Goal: Find specific page/section

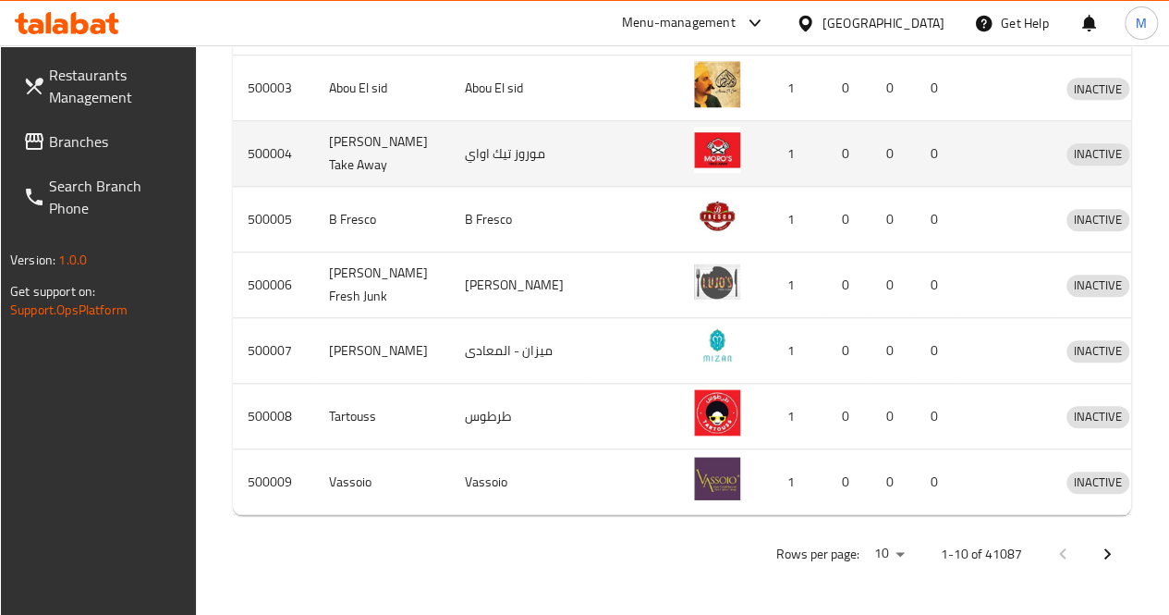
scroll to position [802, 0]
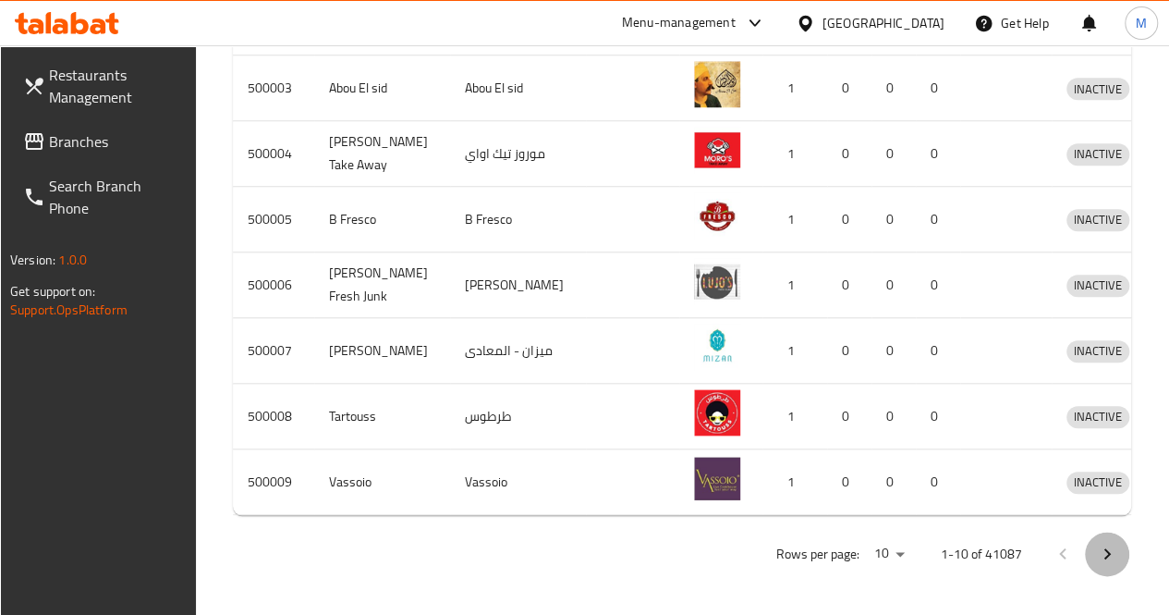
click at [1111, 563] on icon "Next page" at bounding box center [1107, 554] width 22 height 22
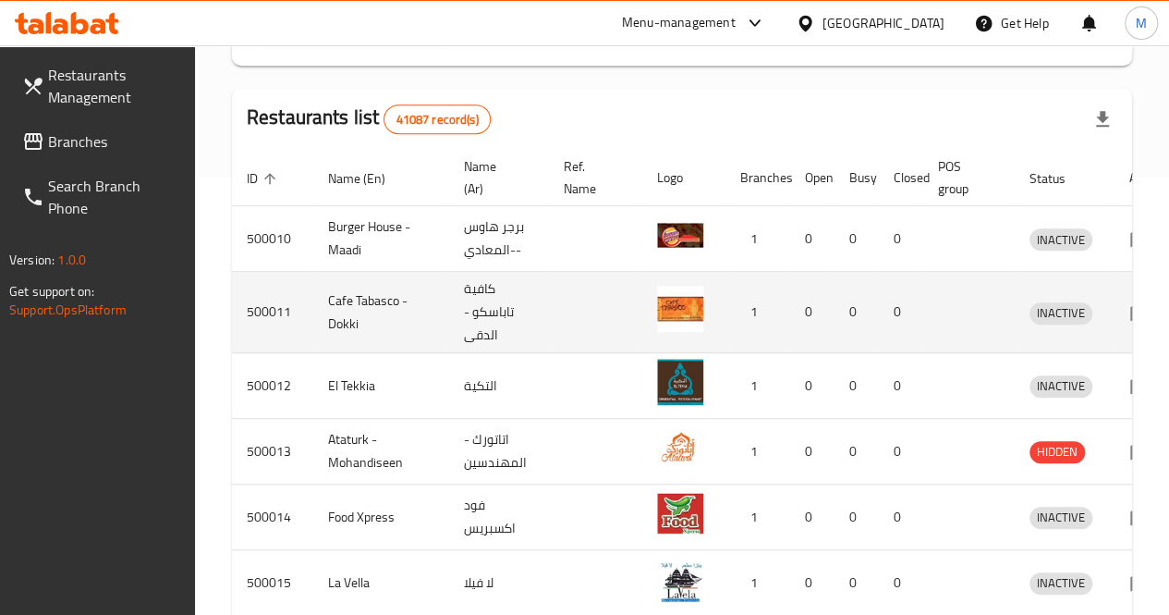
scroll to position [436, 0]
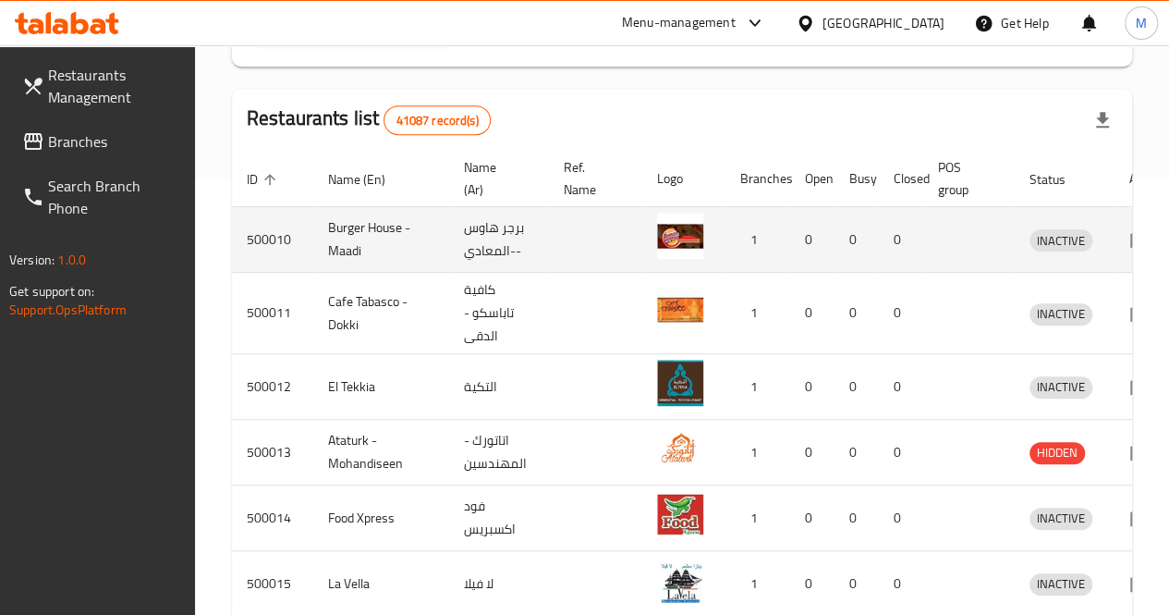
click at [279, 245] on td "500010" at bounding box center [272, 240] width 81 height 66
click at [420, 255] on td "Burger House - Maadi" at bounding box center [381, 240] width 136 height 66
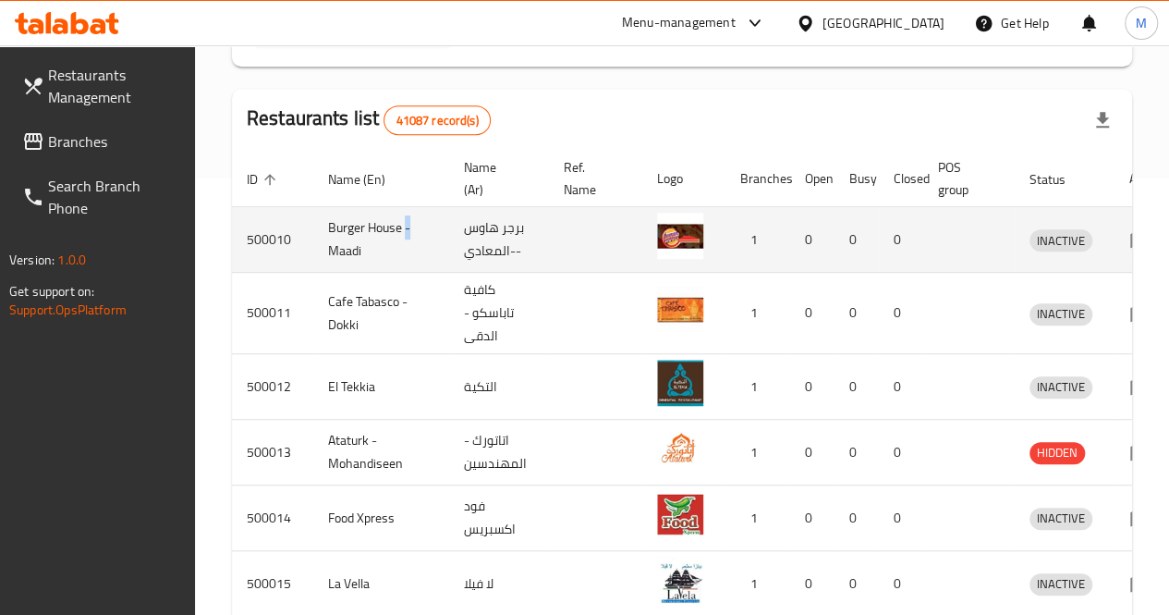
click at [660, 245] on img "enhanced table" at bounding box center [680, 236] width 46 height 46
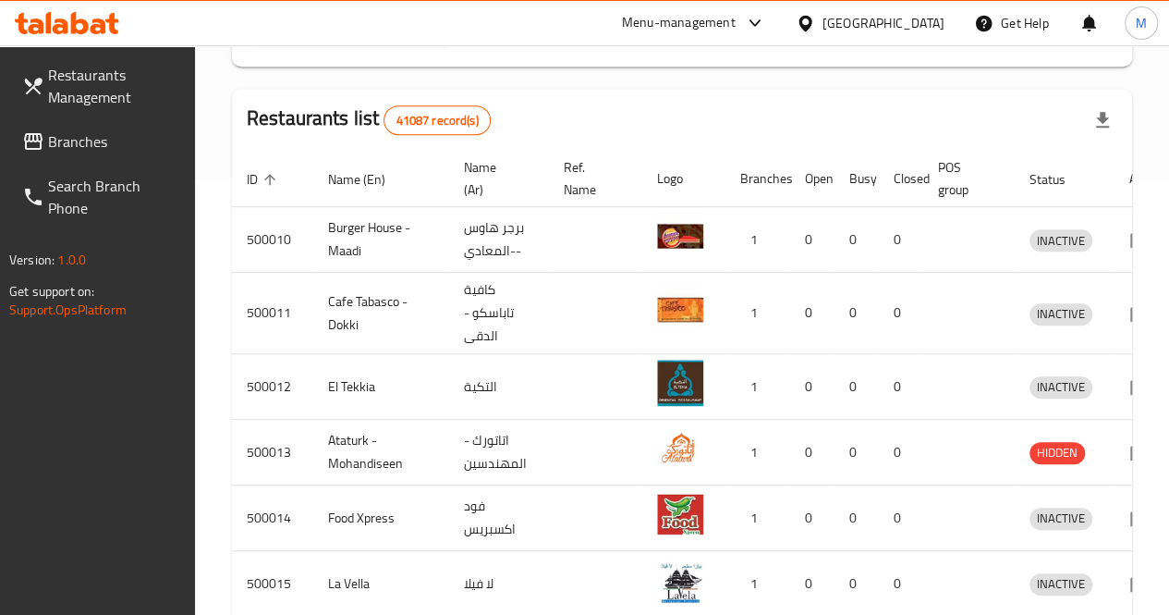
click at [642, 151] on th "Logo" at bounding box center [683, 179] width 83 height 56
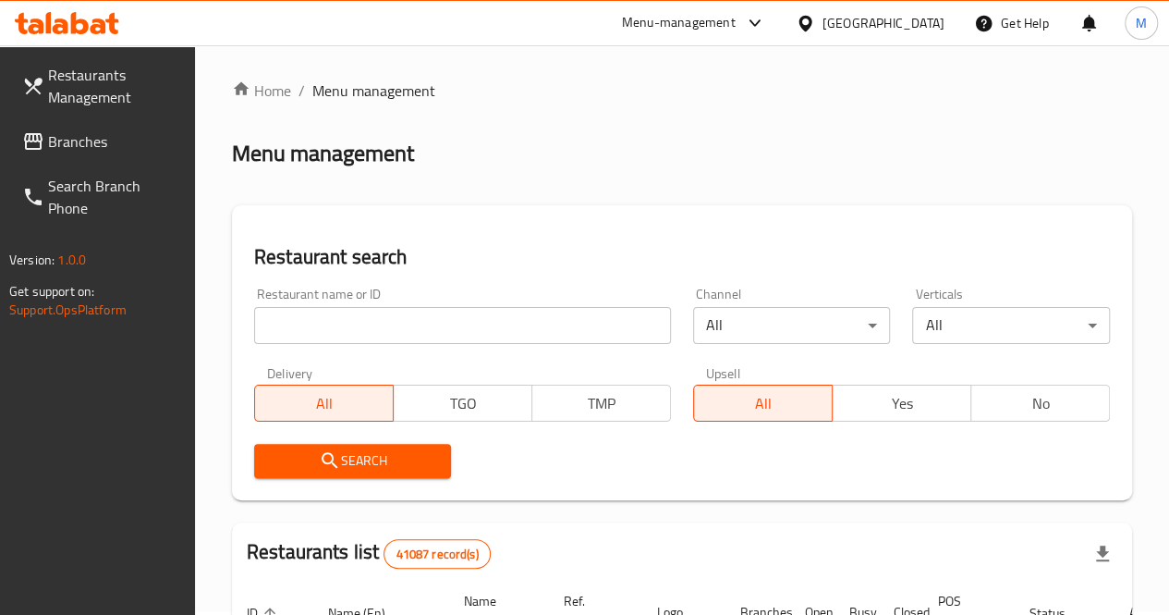
scroll to position [0, 0]
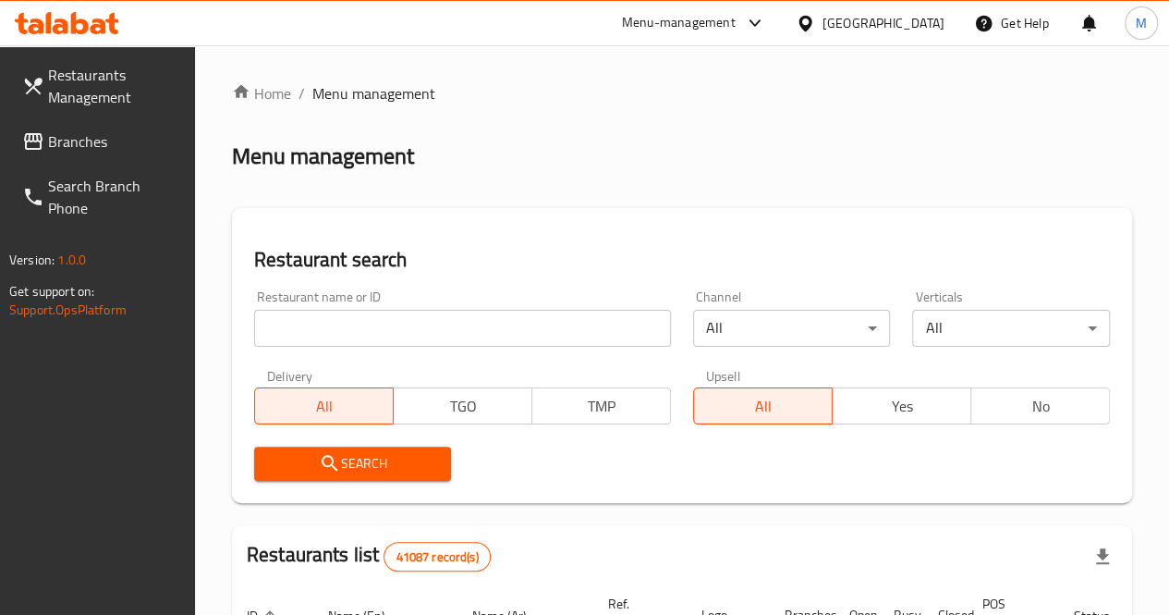
drag, startPoint x: 92, startPoint y: 36, endPoint x: 89, endPoint y: 22, distance: 14.3
click at [89, 22] on div at bounding box center [67, 23] width 134 height 37
click at [89, 22] on icon at bounding box center [67, 23] width 104 height 22
